Goal: Task Accomplishment & Management: Manage account settings

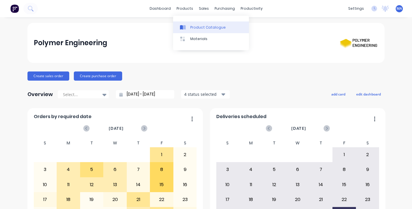
click at [190, 26] on link "Product Catalogue" at bounding box center [211, 26] width 76 height 11
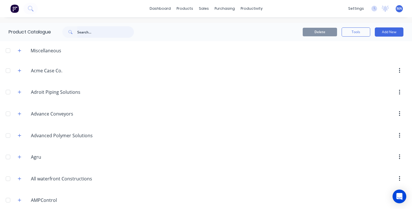
click at [84, 32] on input "text" at bounding box center [105, 31] width 57 height 11
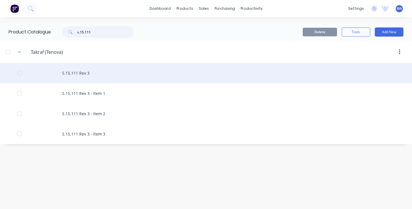
type input "s.15.111"
click at [120, 74] on div "S.15.111 Rev 3" at bounding box center [206, 73] width 412 height 20
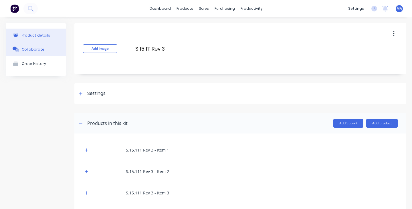
click at [38, 47] on div "Collaborate" at bounding box center [33, 49] width 23 height 4
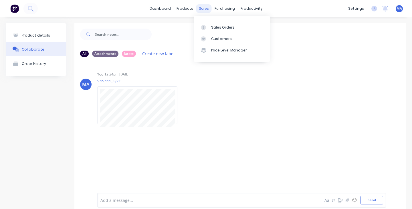
click at [201, 10] on div "sales" at bounding box center [204, 8] width 16 height 9
click at [208, 28] on div at bounding box center [205, 27] width 9 height 5
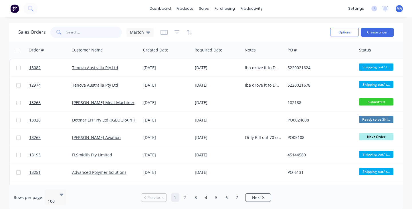
click at [86, 35] on input "text" at bounding box center [94, 32] width 56 height 11
click at [74, 31] on input "text" at bounding box center [94, 32] width 56 height 11
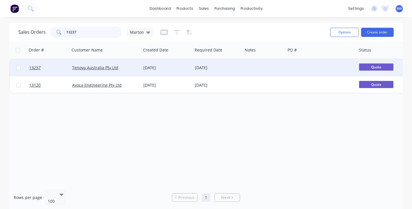
type input "13237"
click at [135, 72] on div "Tenova Australia Pty Ltd" at bounding box center [105, 67] width 71 height 17
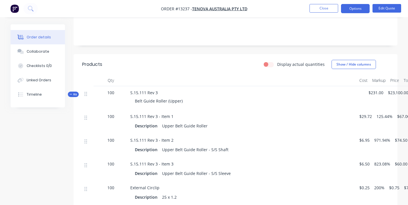
scroll to position [86, 0]
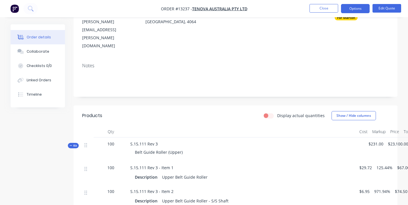
click at [73, 143] on span "Kit" at bounding box center [73, 145] width 7 height 4
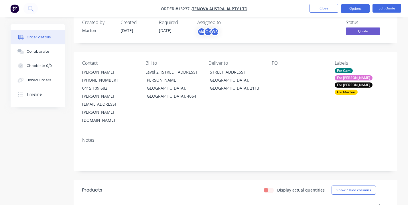
scroll to position [0, 0]
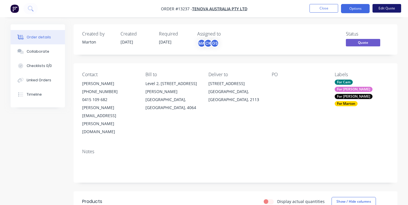
click at [383, 7] on button "Edit Quote" at bounding box center [387, 8] width 29 height 9
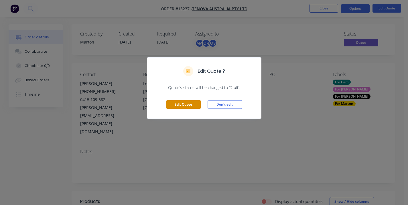
click at [191, 105] on button "Edit Quote" at bounding box center [183, 104] width 34 height 9
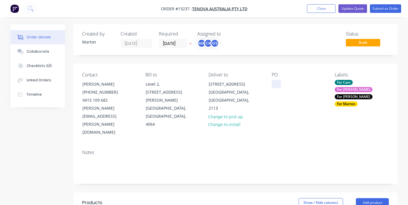
click at [279, 82] on div at bounding box center [276, 84] width 9 height 8
click at [363, 87] on div "For [PERSON_NAME]" at bounding box center [354, 89] width 38 height 5
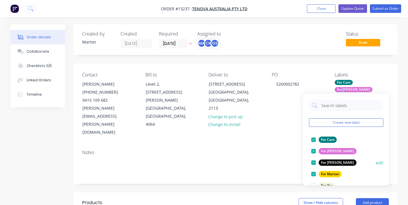
drag, startPoint x: 312, startPoint y: 152, endPoint x: 310, endPoint y: 152, distance: 2.9
click at [313, 151] on div at bounding box center [313, 150] width 11 height 11
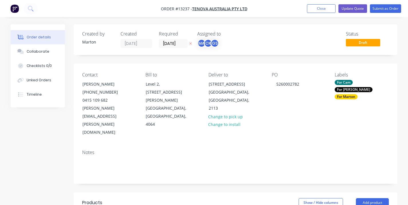
click at [255, 155] on div "Notes" at bounding box center [236, 164] width 324 height 38
click at [181, 44] on input "[DATE]" at bounding box center [173, 43] width 28 height 9
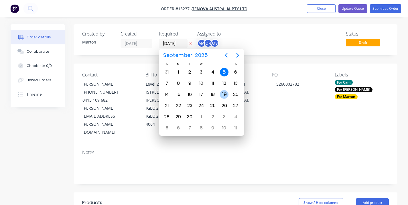
click at [222, 91] on div "19" at bounding box center [223, 94] width 11 height 11
type input "[DATE]"
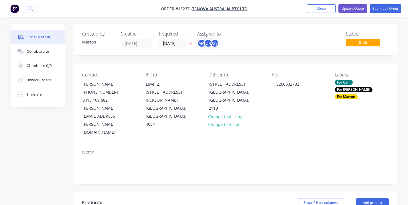
drag, startPoint x: 248, startPoint y: 59, endPoint x: 253, endPoint y: 61, distance: 5.5
click at [344, 82] on div "For Cam" at bounding box center [344, 82] width 18 height 5
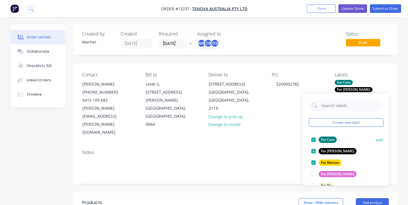
click at [314, 141] on div at bounding box center [313, 139] width 11 height 11
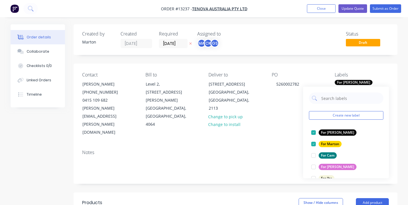
click at [285, 145] on div "Notes" at bounding box center [236, 164] width 324 height 38
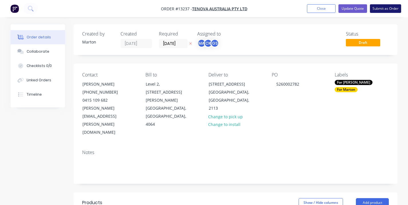
click at [383, 8] on button "Submit as Order" at bounding box center [385, 8] width 31 height 9
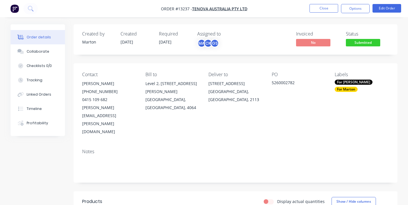
click at [362, 40] on span "Submitted" at bounding box center [363, 42] width 34 height 7
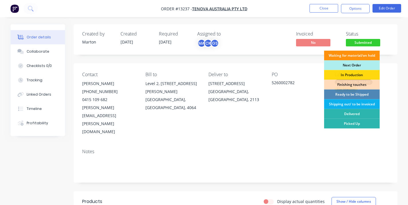
click at [351, 64] on div "Next Order" at bounding box center [352, 65] width 56 height 10
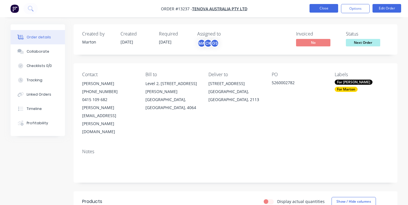
click at [321, 10] on button "Close" at bounding box center [324, 8] width 29 height 9
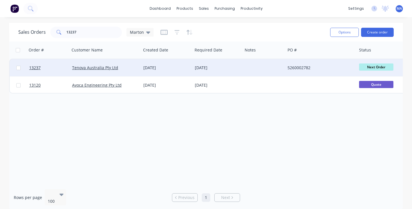
click at [149, 66] on div "[DATE]" at bounding box center [166, 68] width 47 height 6
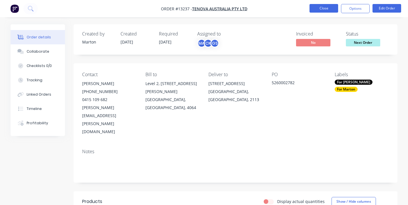
click at [320, 5] on button "Close" at bounding box center [324, 8] width 29 height 9
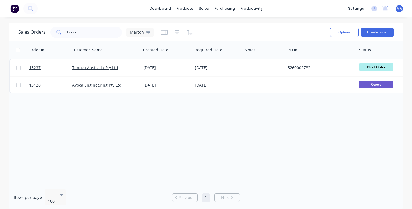
click at [221, 123] on div "Order # Customer Name Created Date Required Date Notes PO # Status Total ($) Ma…" at bounding box center [206, 113] width 394 height 143
